Goal: Find specific page/section: Find specific page/section

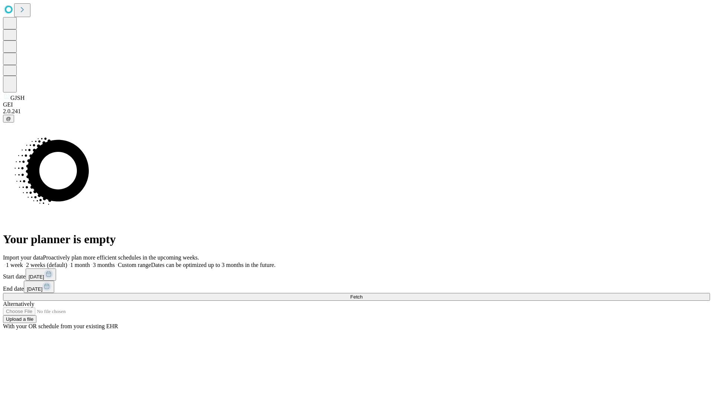
click at [363, 294] on span "Fetch" at bounding box center [356, 297] width 12 height 6
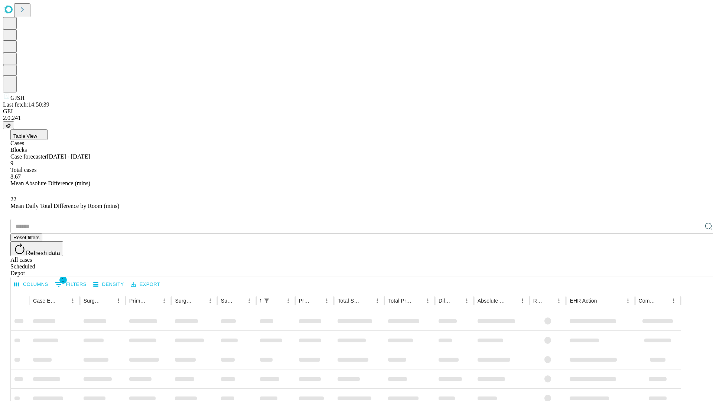
click at [694, 270] on div "Depot" at bounding box center [363, 273] width 707 height 7
